Goal: Information Seeking & Learning: Understand process/instructions

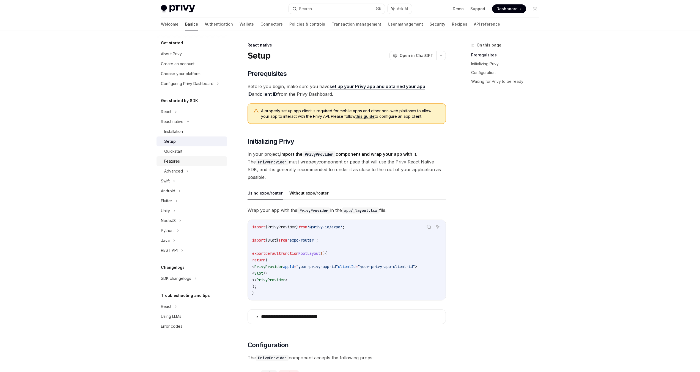
click at [199, 165] on link "Features" at bounding box center [192, 161] width 70 height 10
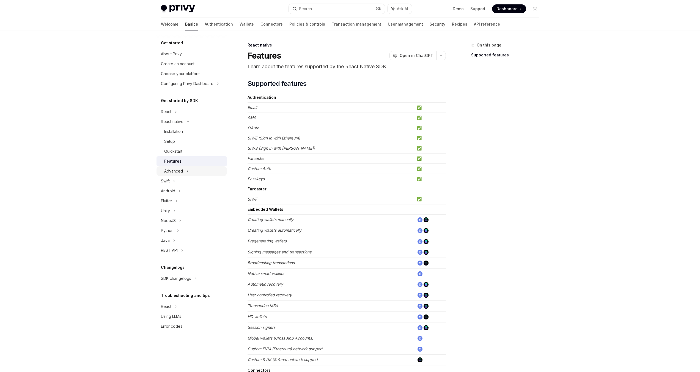
click at [198, 172] on div "Advanced" at bounding box center [192, 171] width 70 height 10
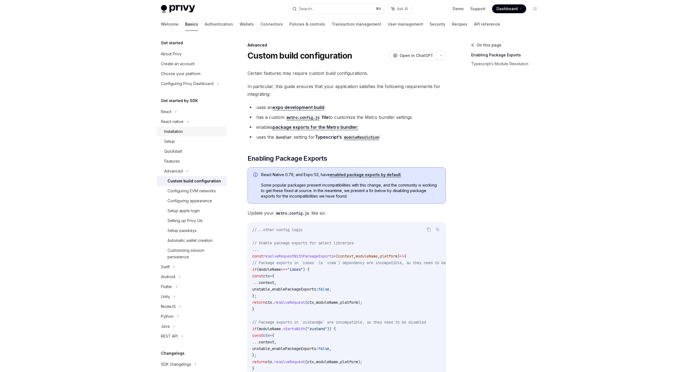
click at [184, 130] on div "Installation" at bounding box center [193, 131] width 59 height 7
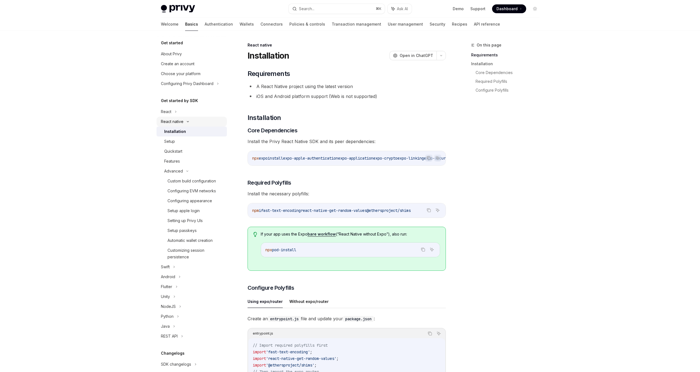
click at [168, 125] on div "React native" at bounding box center [192, 122] width 70 height 10
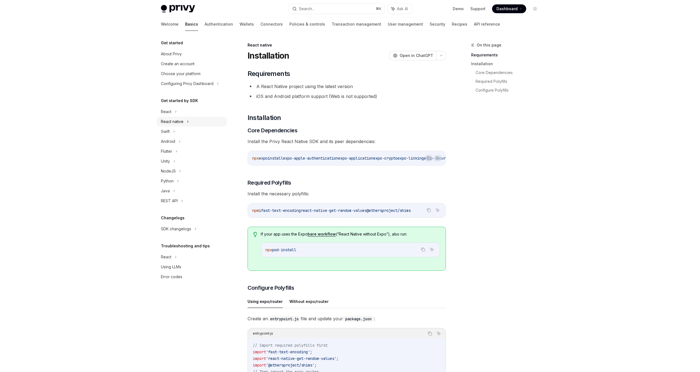
click at [168, 125] on div "React native" at bounding box center [192, 122] width 70 height 10
click at [171, 128] on link "Installation" at bounding box center [192, 132] width 70 height 10
click at [327, 109] on div "​ Requirements A React Native project using the latest version iOS and Android …" at bounding box center [347, 307] width 198 height 476
click at [182, 143] on div "Setup" at bounding box center [193, 141] width 59 height 7
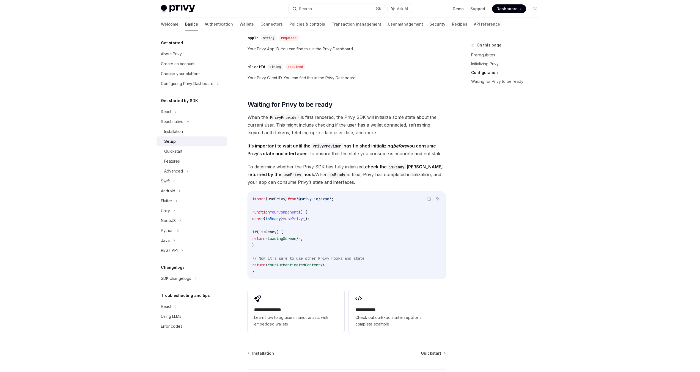
scroll to position [382, 0]
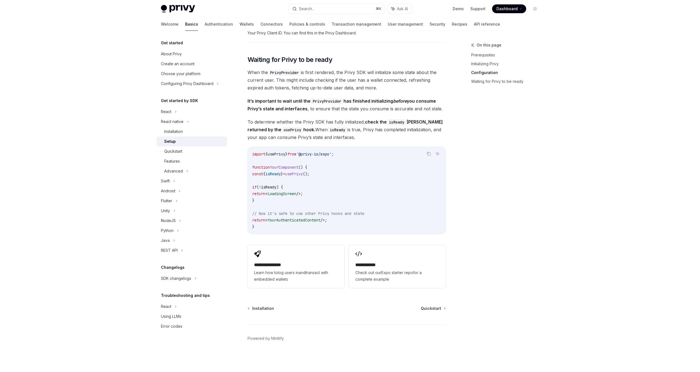
click at [308, 224] on code "import { usePrivy } from '@privy-io/expo' ; function YourComponent () { const {…" at bounding box center [346, 190] width 189 height 79
click at [304, 221] on span "YourAuthenticatedContent" at bounding box center [294, 220] width 53 height 5
click at [288, 195] on span "LoadingScreen" at bounding box center [282, 193] width 29 height 5
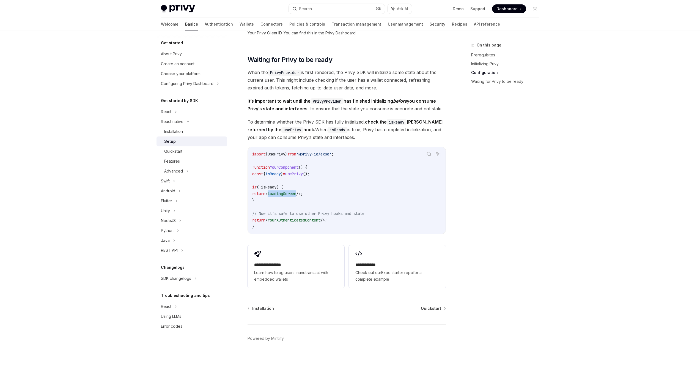
copy span "LoadingScreen"
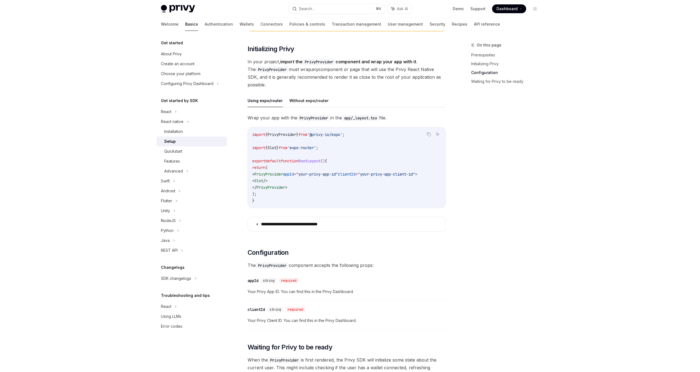
scroll to position [0, 0]
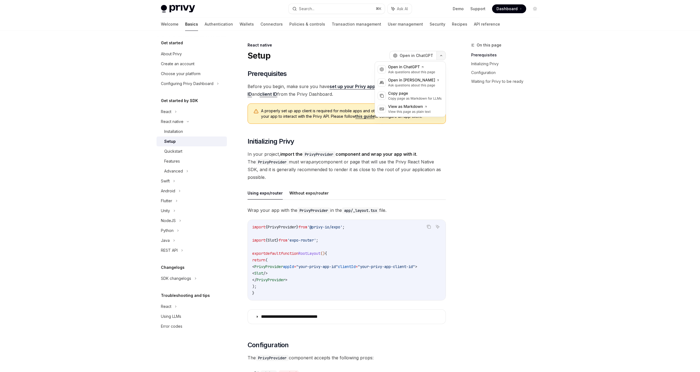
click at [441, 51] on button "button" at bounding box center [441, 55] width 9 height 9
click at [482, 119] on div "On this page Prerequisites Initializing Privy Configuration Waiting for Privy t…" at bounding box center [502, 207] width 84 height 330
click at [169, 132] on div "Installation" at bounding box center [173, 131] width 19 height 7
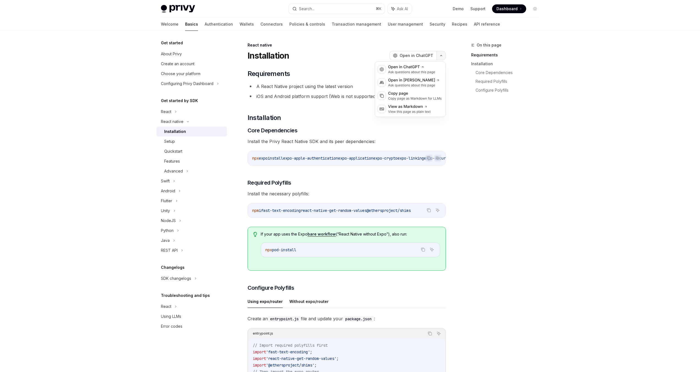
click at [440, 55] on button "button" at bounding box center [441, 55] width 9 height 9
click at [410, 91] on div "Copy page" at bounding box center [415, 94] width 54 height 6
click at [181, 142] on div "Setup" at bounding box center [193, 141] width 59 height 7
type textarea "*"
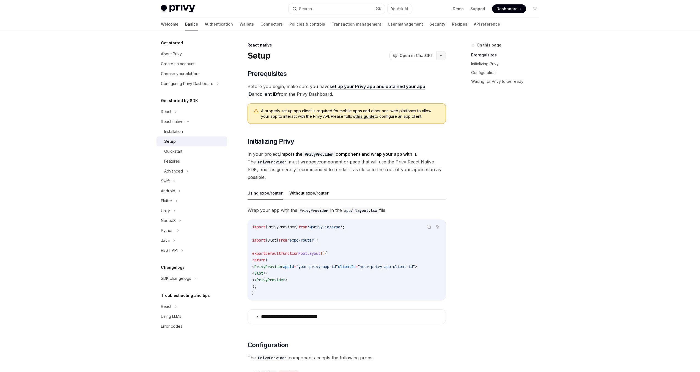
click at [442, 57] on button "button" at bounding box center [441, 55] width 9 height 9
click at [408, 97] on div "Copy page as Markdown for LLMs" at bounding box center [415, 98] width 54 height 4
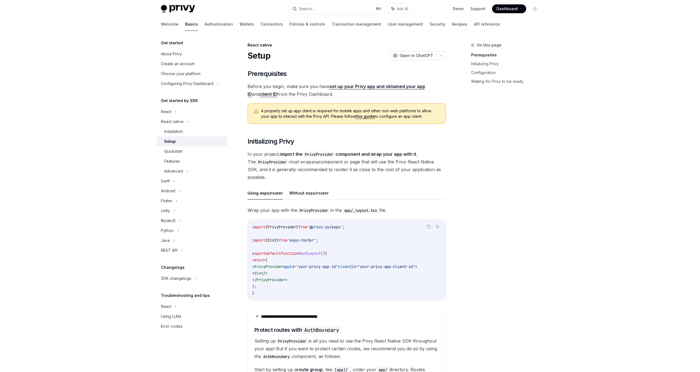
scroll to position [355, 0]
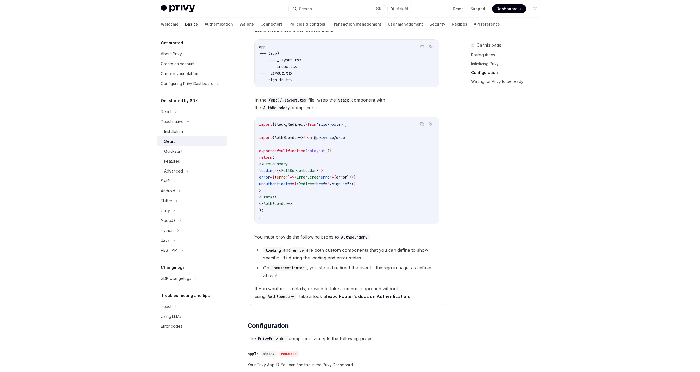
click at [410, 239] on span "You must provide the following props to AuthBoundary :" at bounding box center [346, 237] width 185 height 8
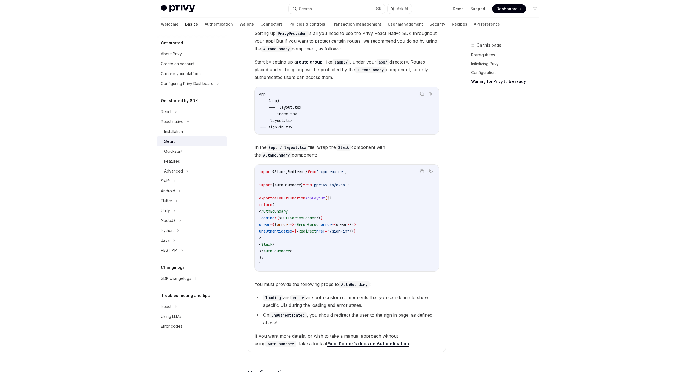
scroll to position [0, 0]
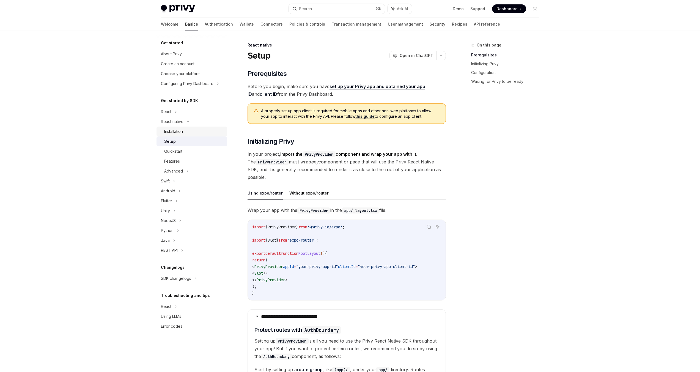
click at [179, 131] on div "Installation" at bounding box center [173, 131] width 19 height 7
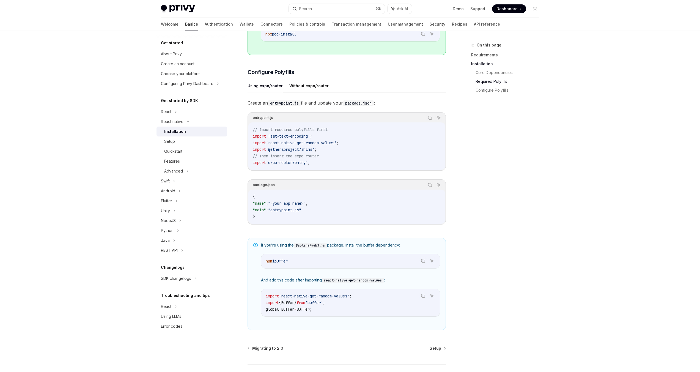
scroll to position [131, 0]
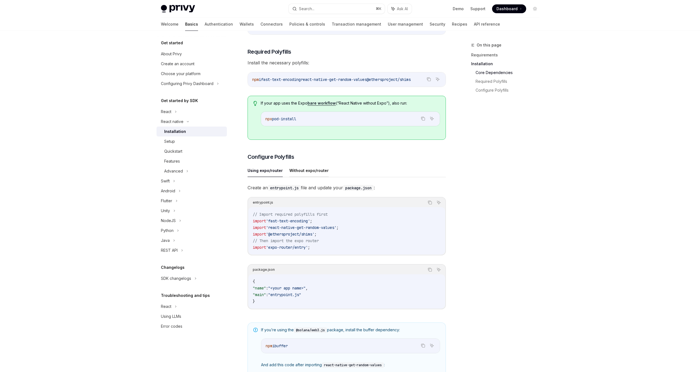
click at [313, 177] on button "Without expo/router" at bounding box center [308, 170] width 39 height 13
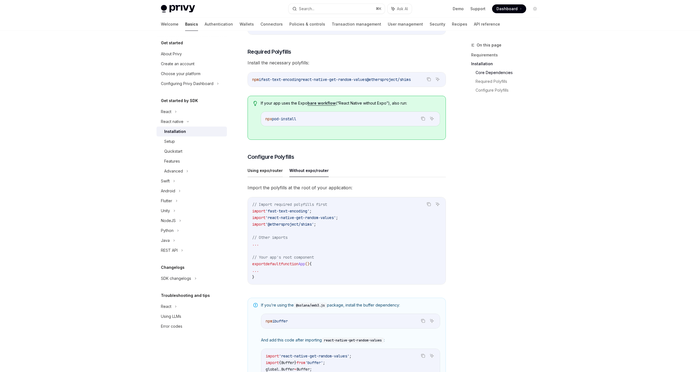
click at [273, 177] on button "Using expo/router" at bounding box center [265, 170] width 35 height 13
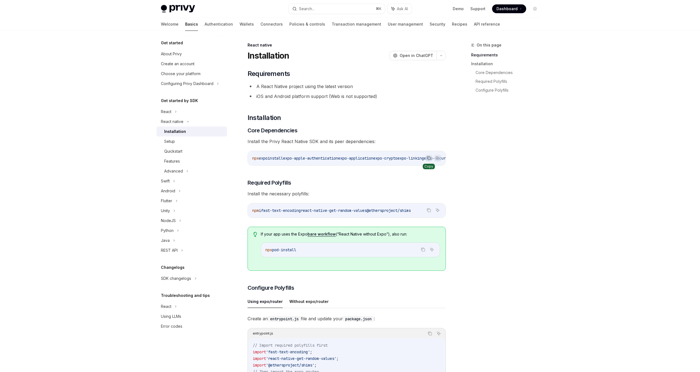
click at [428, 157] on icon "Copy the contents from the code block" at bounding box center [429, 158] width 3 height 3
click at [287, 252] on span "pod-install" at bounding box center [284, 249] width 24 height 5
copy div "npx pod-install"
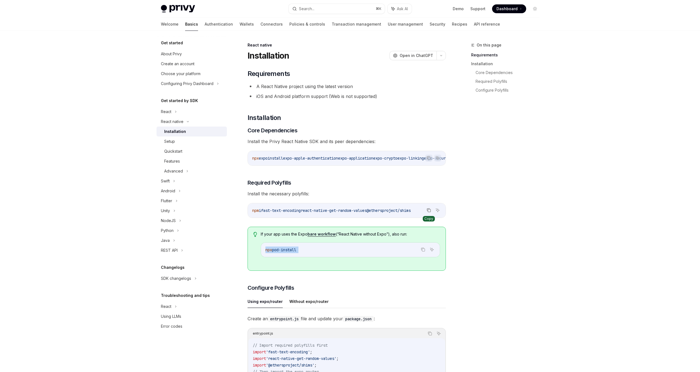
click at [427, 212] on icon "Copy the contents from the code block" at bounding box center [429, 210] width 4 height 4
click at [601, 103] on div "Privy Docs home page Search... ⌘ K Ask AI Demo Support Dashboard Dashboard Sear…" at bounding box center [350, 313] width 700 height 627
click at [479, 8] on link "Support" at bounding box center [477, 9] width 15 height 6
click at [177, 173] on div "Advanced" at bounding box center [173, 171] width 19 height 7
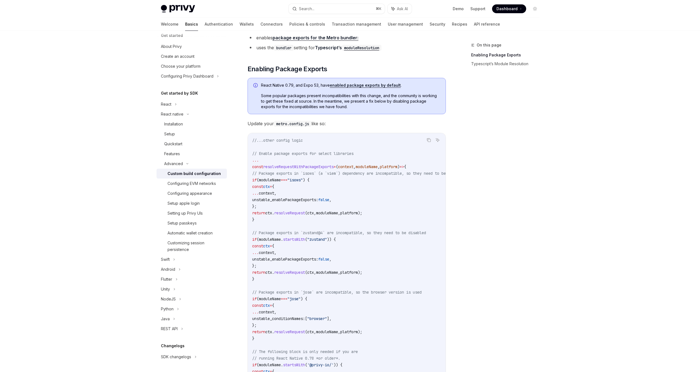
scroll to position [8, 0]
click at [187, 153] on div "Features" at bounding box center [193, 153] width 59 height 7
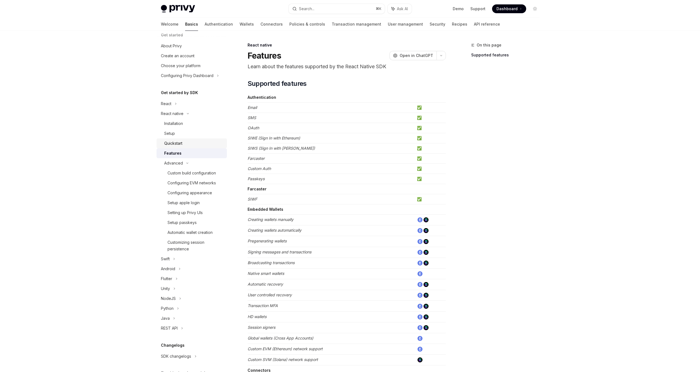
click at [187, 142] on div "Quickstart" at bounding box center [193, 143] width 59 height 7
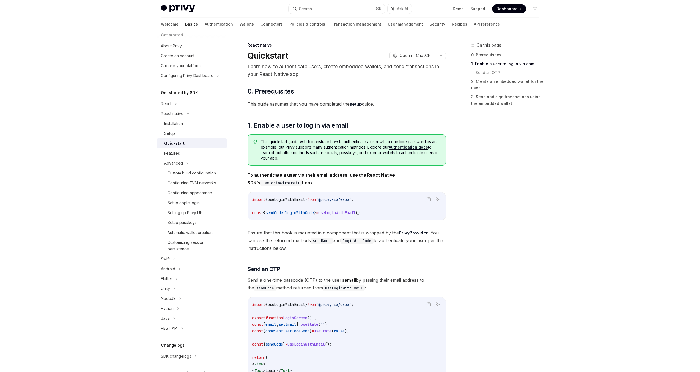
scroll to position [227, 0]
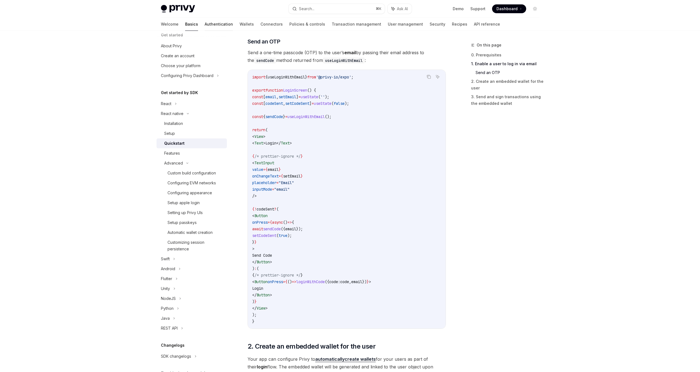
click at [205, 27] on link "Authentication" at bounding box center [219, 24] width 28 height 13
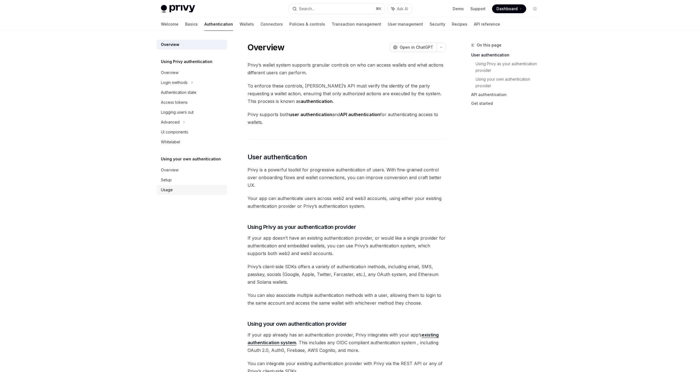
click at [171, 190] on div "Usage" at bounding box center [167, 189] width 12 height 7
type textarea "*"
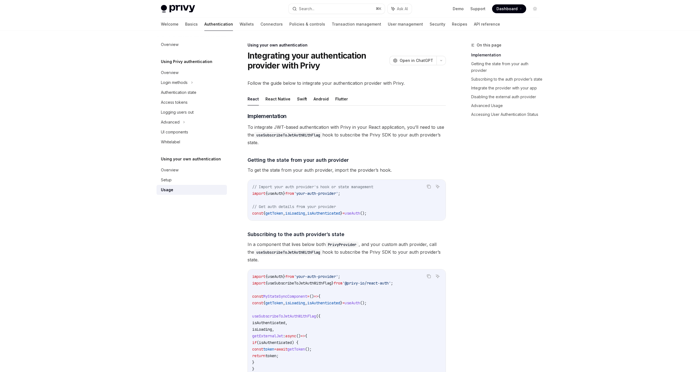
click at [492, 185] on div "On this page Implementation Getting the state from your auth provider Subscribi…" at bounding box center [502, 207] width 84 height 330
click at [358, 13] on button "Search... ⌘ K" at bounding box center [337, 9] width 96 height 10
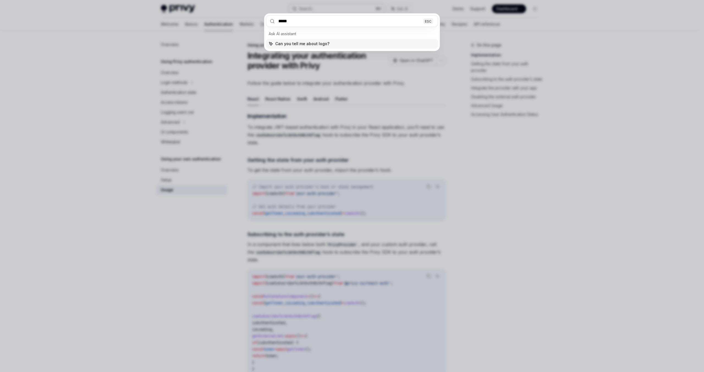
type input "******"
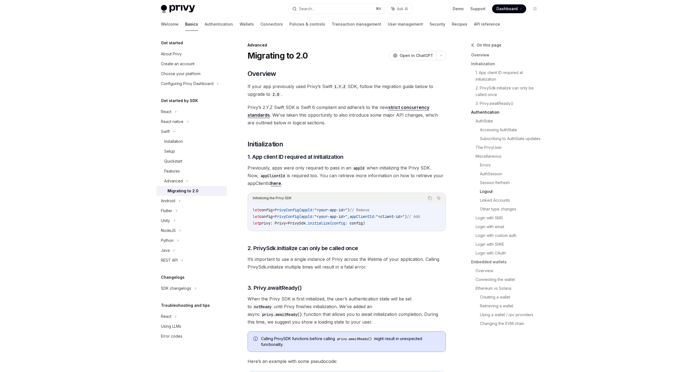
scroll to position [1108, 0]
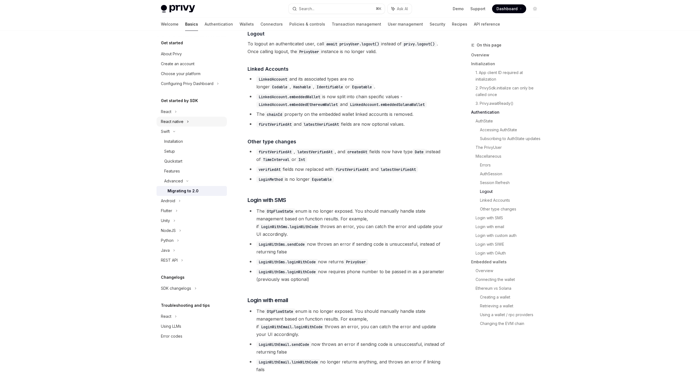
click at [178, 121] on div "React native" at bounding box center [172, 121] width 23 height 7
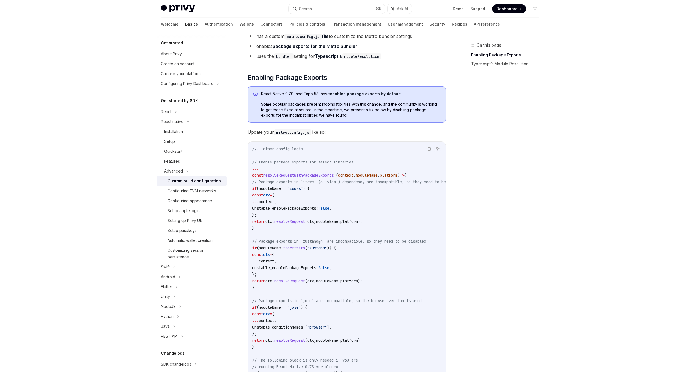
scroll to position [89, 0]
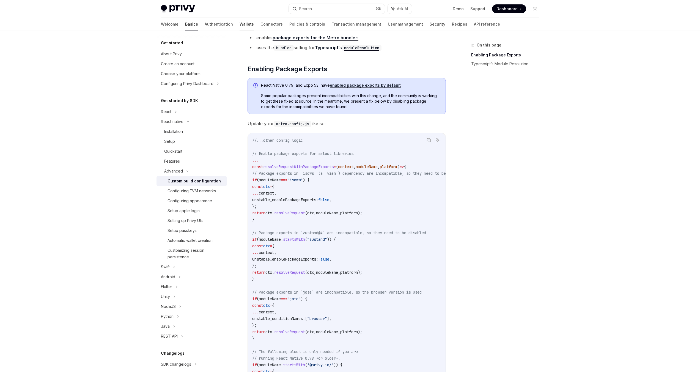
click at [240, 24] on link "Wallets" at bounding box center [247, 24] width 14 height 13
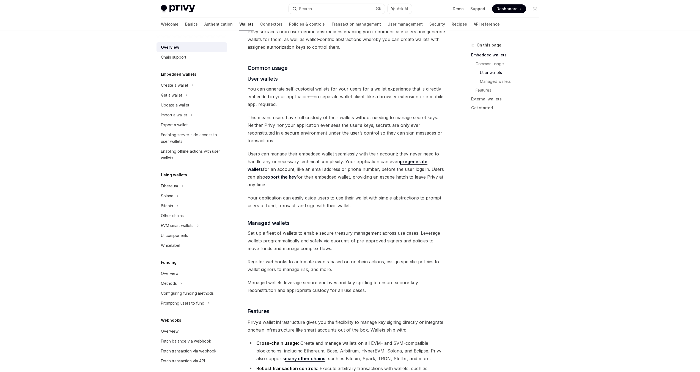
scroll to position [723, 0]
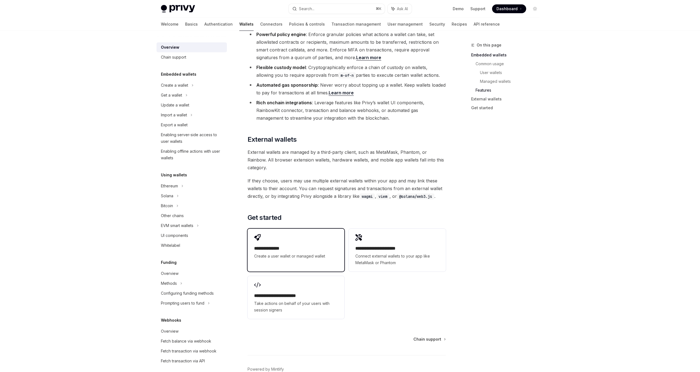
click at [328, 245] on h2 "**********" at bounding box center [296, 248] width 84 height 7
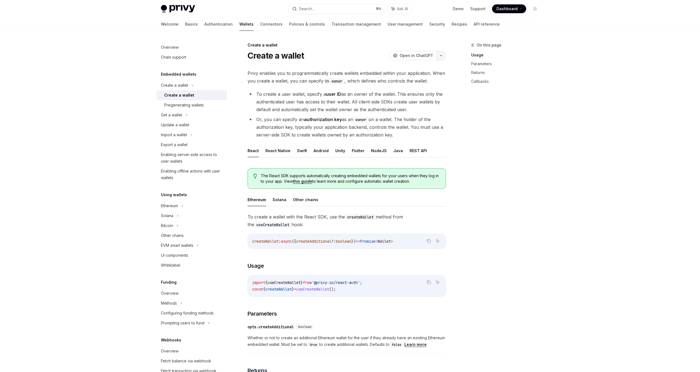
click at [441, 57] on button "button" at bounding box center [441, 55] width 9 height 9
click at [399, 91] on div "Copy page" at bounding box center [415, 94] width 54 height 6
click at [268, 151] on button "React Native" at bounding box center [277, 150] width 25 height 13
type textarea "*"
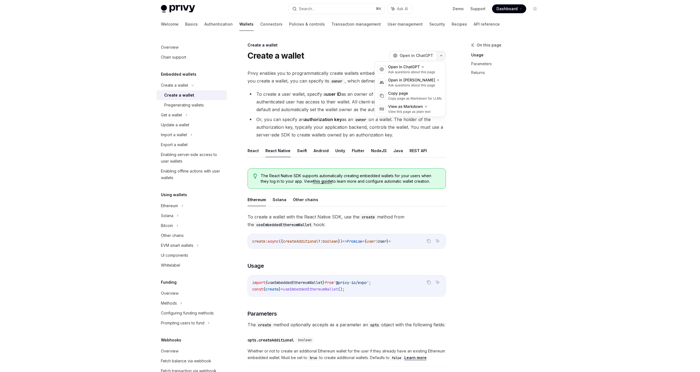
click at [439, 53] on button "button" at bounding box center [441, 55] width 9 height 9
click at [410, 95] on div "Copy page" at bounding box center [415, 94] width 54 height 6
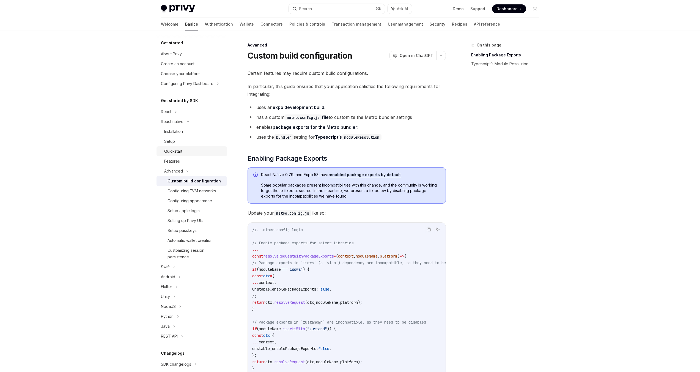
click at [179, 152] on div "Quickstart" at bounding box center [173, 151] width 18 height 7
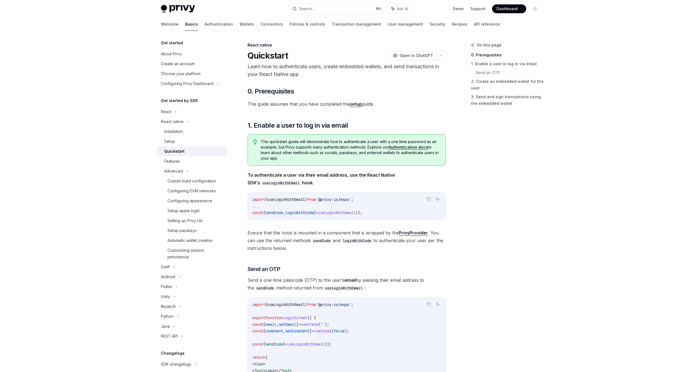
click at [197, 150] on div "Quickstart" at bounding box center [193, 151] width 59 height 7
click at [416, 148] on link "Authentication docs" at bounding box center [408, 147] width 39 height 5
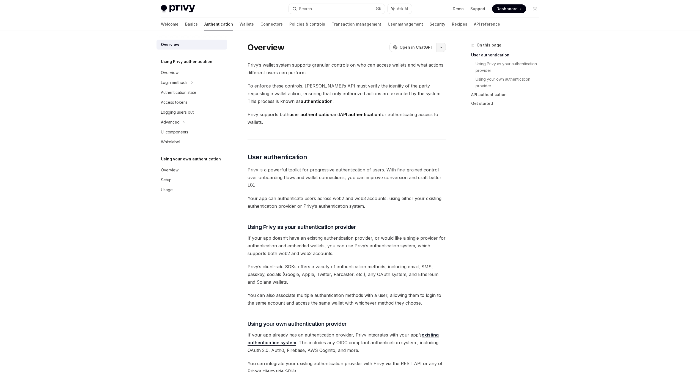
click at [440, 45] on button "button" at bounding box center [441, 47] width 9 height 9
click at [413, 84] on div "Copy page" at bounding box center [415, 86] width 54 height 6
click at [175, 84] on div "Login methods" at bounding box center [174, 82] width 27 height 7
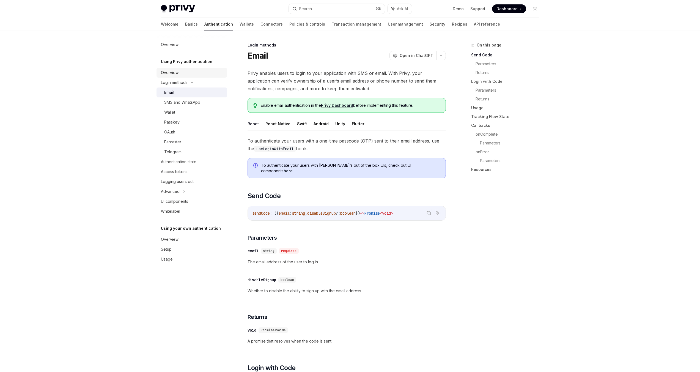
click at [176, 76] on link "Overview" at bounding box center [192, 73] width 70 height 10
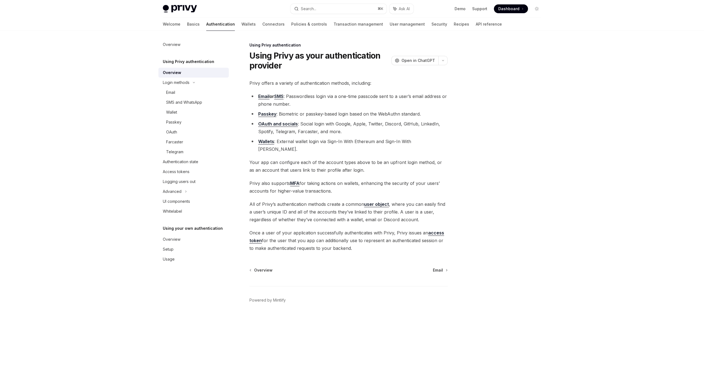
click at [193, 64] on h5 "Using Privy authentication" at bounding box center [188, 61] width 51 height 7
click at [592, 207] on div "Privy Docs home page Search... ⌘ K Ask AI Demo Support Dashboard Dashboard Sear…" at bounding box center [352, 186] width 704 height 372
click at [168, 203] on div "UI components" at bounding box center [176, 201] width 27 height 7
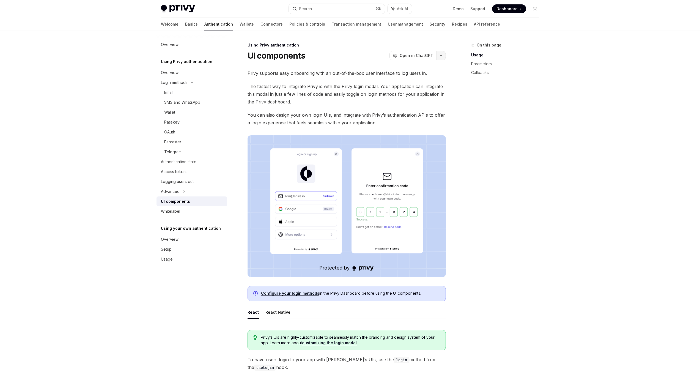
click at [444, 54] on button "button" at bounding box center [441, 55] width 9 height 9
click at [399, 94] on div "Copy page" at bounding box center [415, 94] width 54 height 6
click at [269, 308] on button "React Native" at bounding box center [277, 312] width 25 height 13
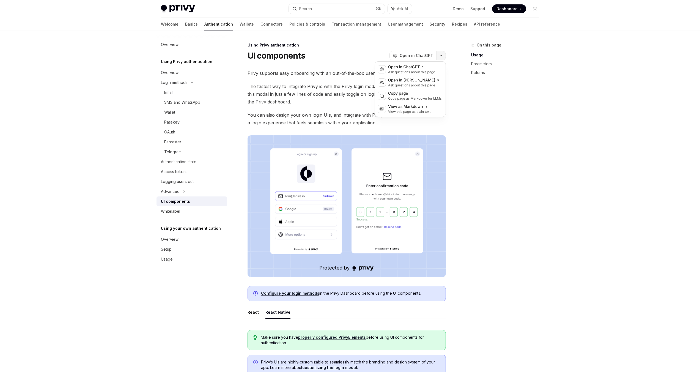
click at [439, 57] on button "button" at bounding box center [441, 55] width 9 height 9
click at [404, 94] on div "Copy page" at bounding box center [415, 94] width 54 height 6
click at [183, 227] on h5 "Using your own authentication" at bounding box center [191, 228] width 60 height 7
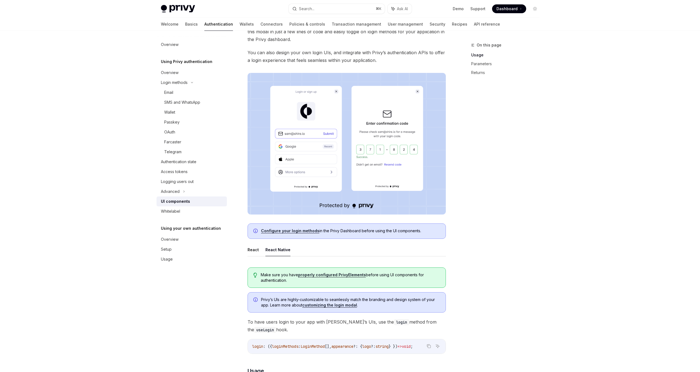
click at [308, 232] on link "Configure your login methods" at bounding box center [290, 230] width 58 height 5
type textarea "*"
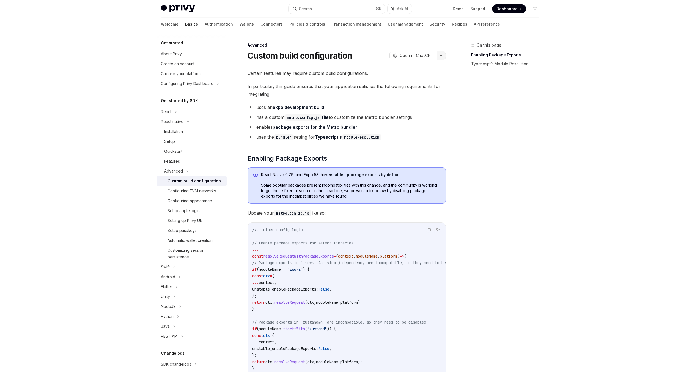
click at [441, 57] on button "button" at bounding box center [441, 55] width 9 height 9
click at [416, 96] on div "Copy page as Markdown for LLMs" at bounding box center [415, 98] width 54 height 4
click at [184, 138] on div "Setup" at bounding box center [193, 141] width 59 height 7
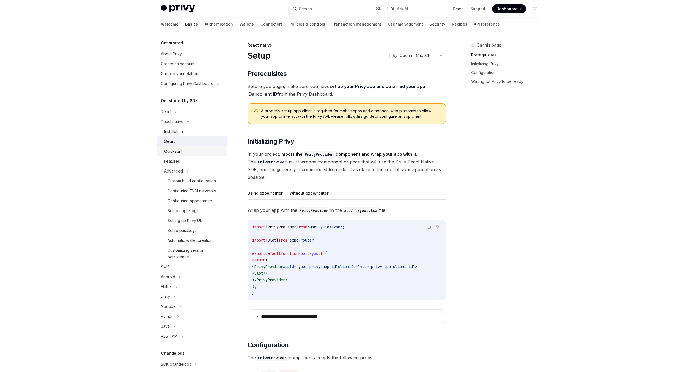
click at [183, 150] on div "Quickstart" at bounding box center [193, 151] width 59 height 7
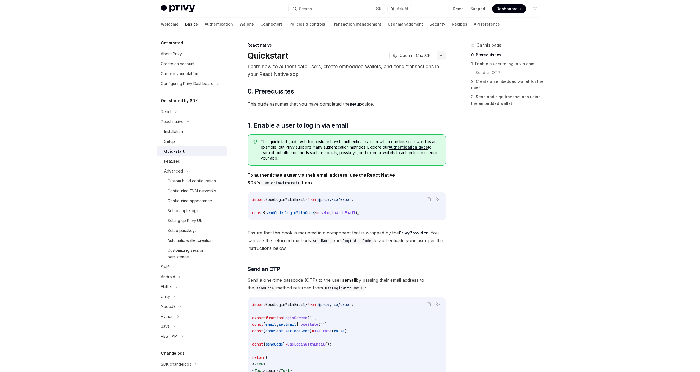
click at [444, 53] on button "button" at bounding box center [441, 55] width 9 height 9
click at [410, 92] on div "Copy page" at bounding box center [415, 94] width 54 height 6
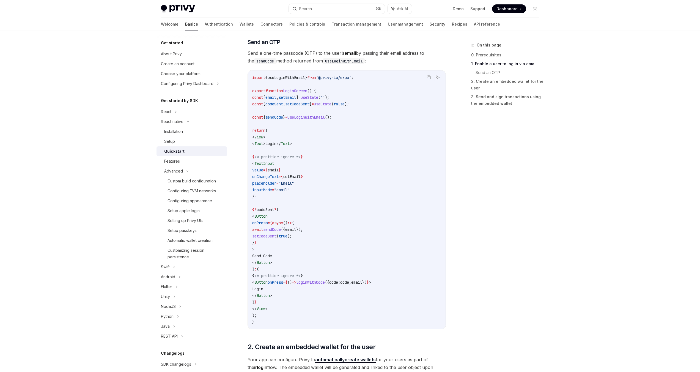
scroll to position [131, 0]
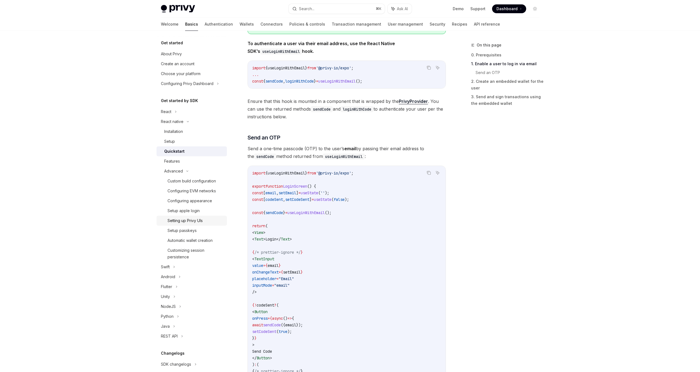
click at [184, 223] on div "Setting up Privy UIs" at bounding box center [185, 220] width 35 height 7
type textarea "*"
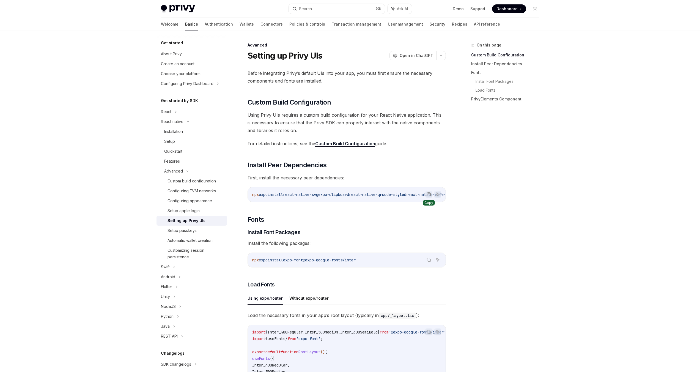
click at [427, 194] on icon "Copy the contents from the code block" at bounding box center [428, 194] width 3 height 2
click at [429, 261] on icon "Copy the contents from the code block" at bounding box center [429, 259] width 4 height 4
click at [443, 56] on button "button" at bounding box center [441, 55] width 9 height 9
click at [399, 94] on div "Copy page" at bounding box center [415, 94] width 54 height 6
click at [541, 190] on div "On this page Custom Build Configuration Install Peer Dependencies Fonts Install…" at bounding box center [502, 207] width 84 height 330
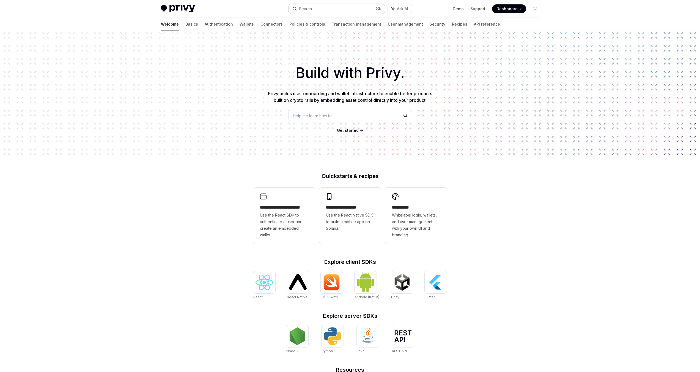
click at [358, 13] on button "Search... ⌘ K" at bounding box center [337, 9] width 96 height 10
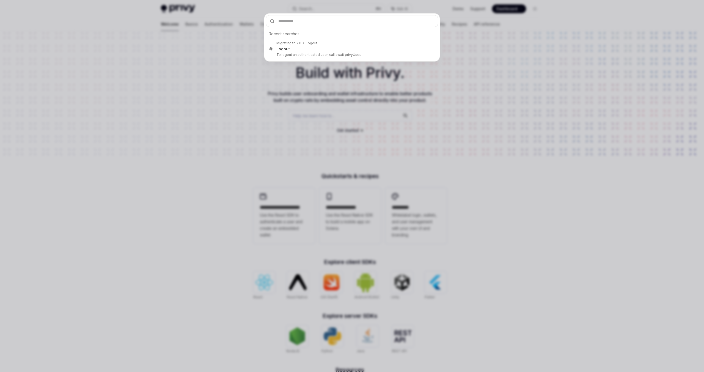
click at [182, 51] on div "Recent searches Migrating to 2.0 Logout Logout To logout an authenticated user,…" at bounding box center [352, 186] width 704 height 372
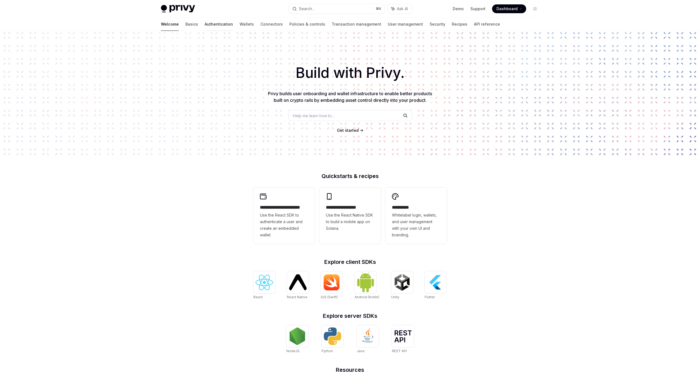
click at [205, 21] on link "Authentication" at bounding box center [219, 24] width 28 height 13
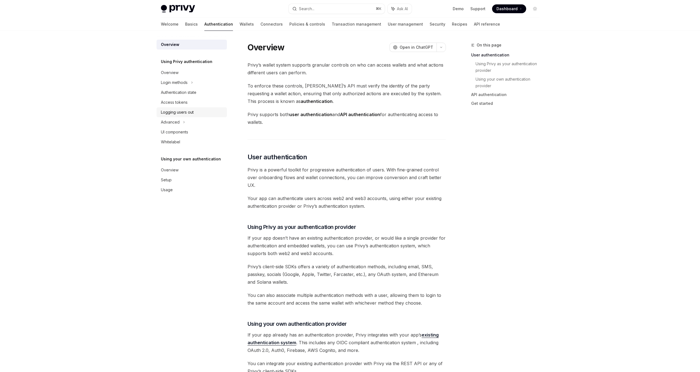
click at [188, 114] on div "Logging users out" at bounding box center [177, 112] width 33 height 7
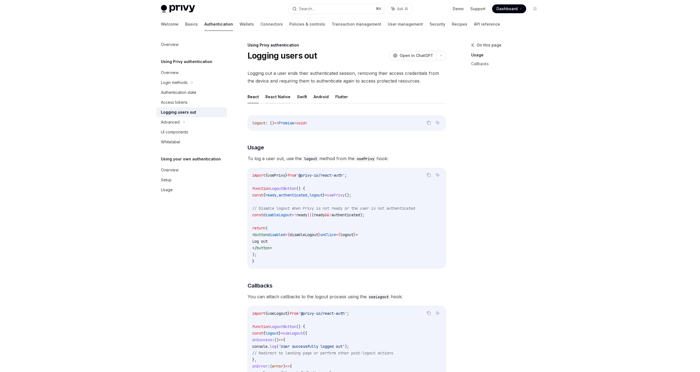
click at [269, 95] on button "React Native" at bounding box center [277, 96] width 25 height 13
type textarea "*"
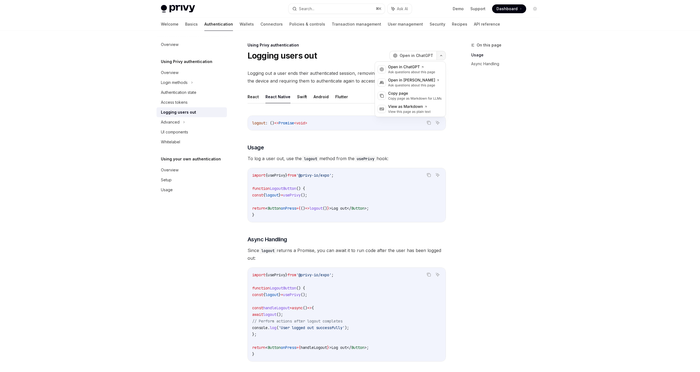
click at [443, 55] on button "button" at bounding box center [441, 55] width 9 height 9
click at [398, 93] on div "Copy page" at bounding box center [415, 94] width 54 height 6
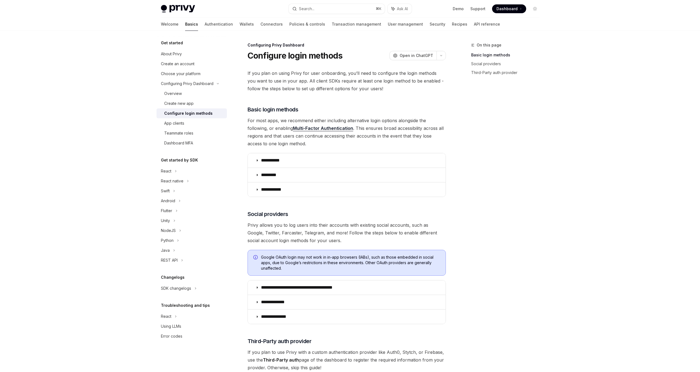
click at [405, 133] on span "For most apps, we recommend either including alternative login options alongsid…" at bounding box center [347, 132] width 198 height 31
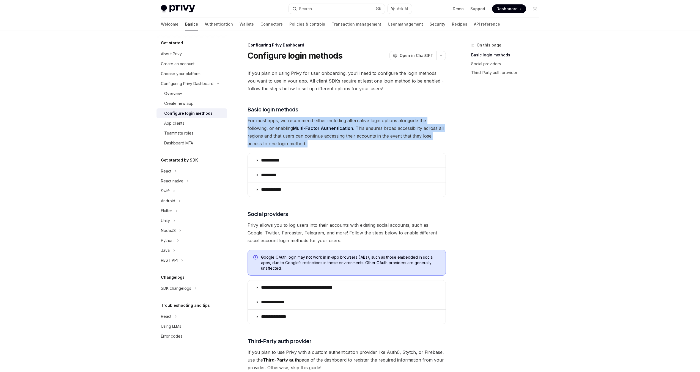
click at [405, 133] on span "For most apps, we recommend either including alternative login options alongsid…" at bounding box center [347, 132] width 198 height 31
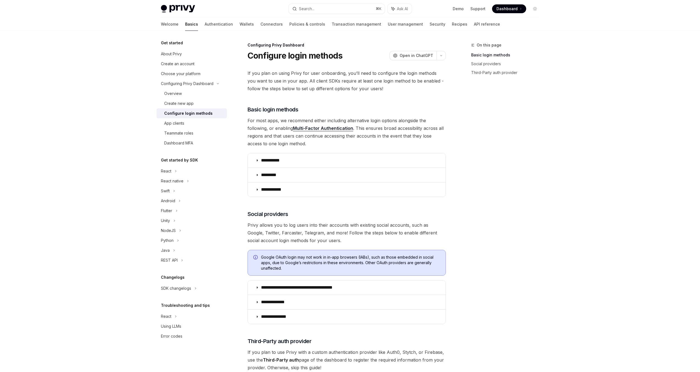
click at [577, 162] on div "**********" at bounding box center [350, 263] width 700 height 527
